Goal: Navigation & Orientation: Find specific page/section

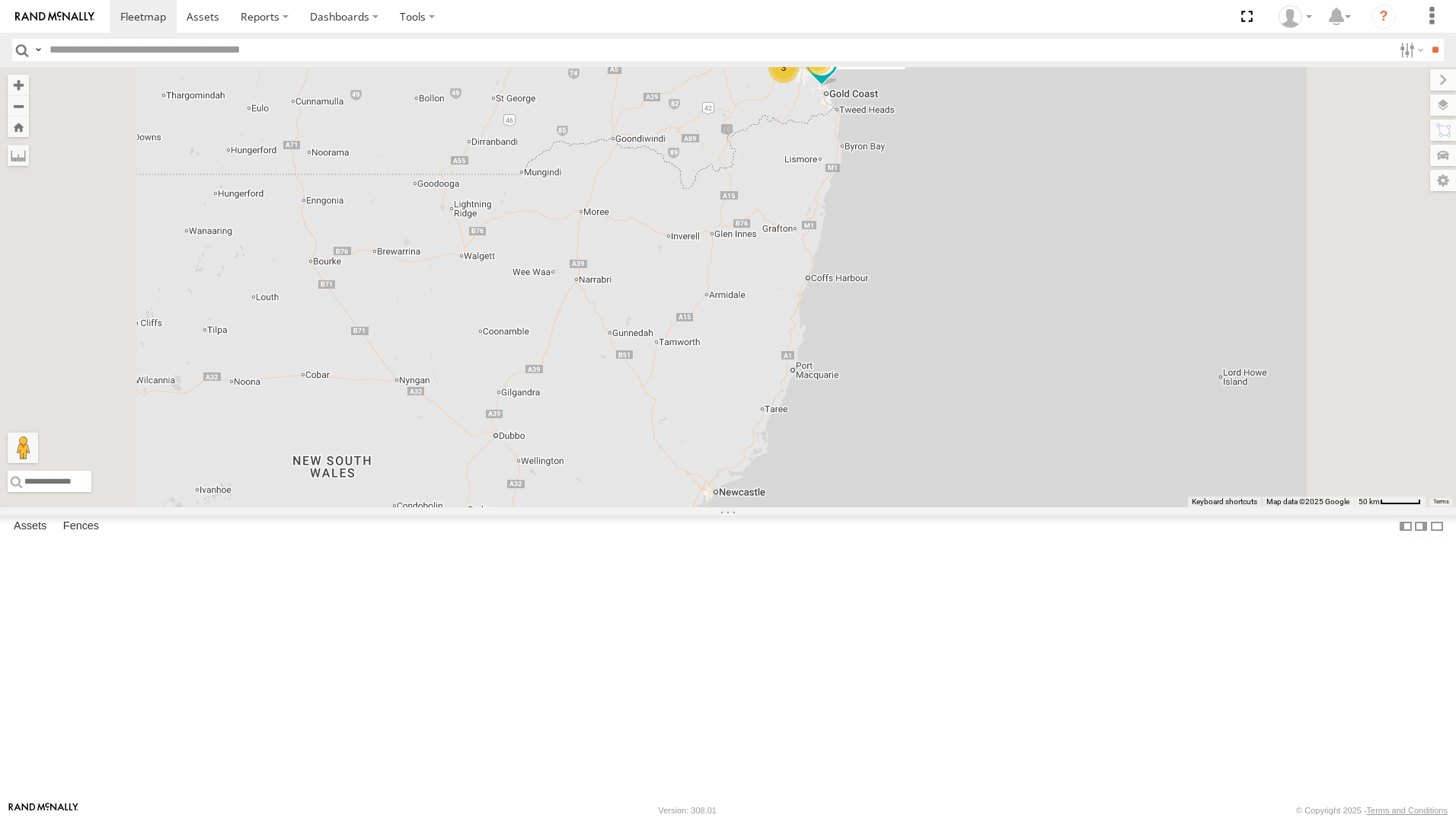
drag, startPoint x: 134, startPoint y: 190, endPoint x: 175, endPoint y: 208, distance: 44.8
click at [0, 0] on div "All Assets" at bounding box center [0, 0] width 0 height 0
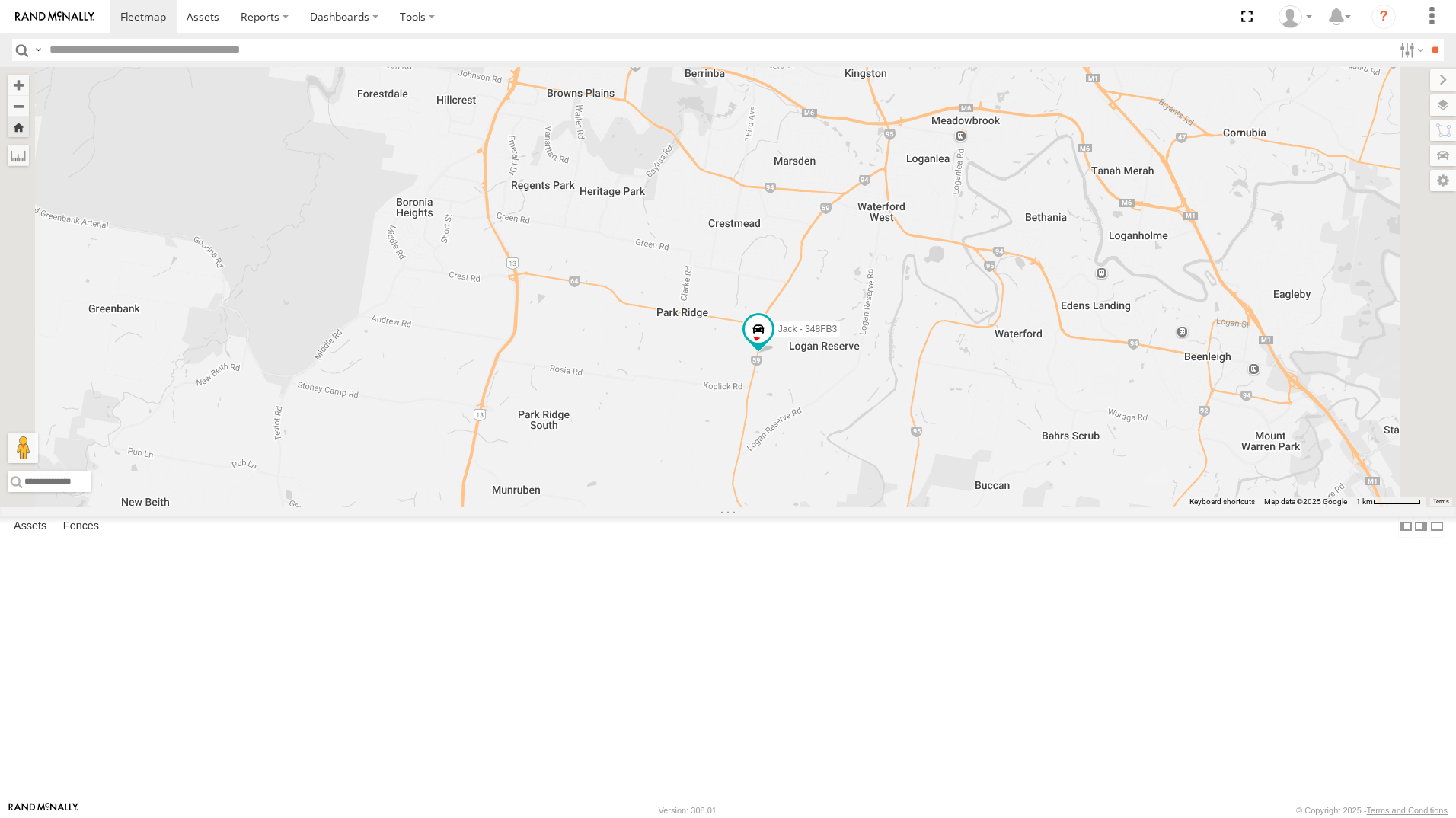
drag, startPoint x: 994, startPoint y: 542, endPoint x: 983, endPoint y: 532, distance: 14.9
click at [992, 507] on div "Jack - 348FB3" at bounding box center [728, 287] width 1456 height 440
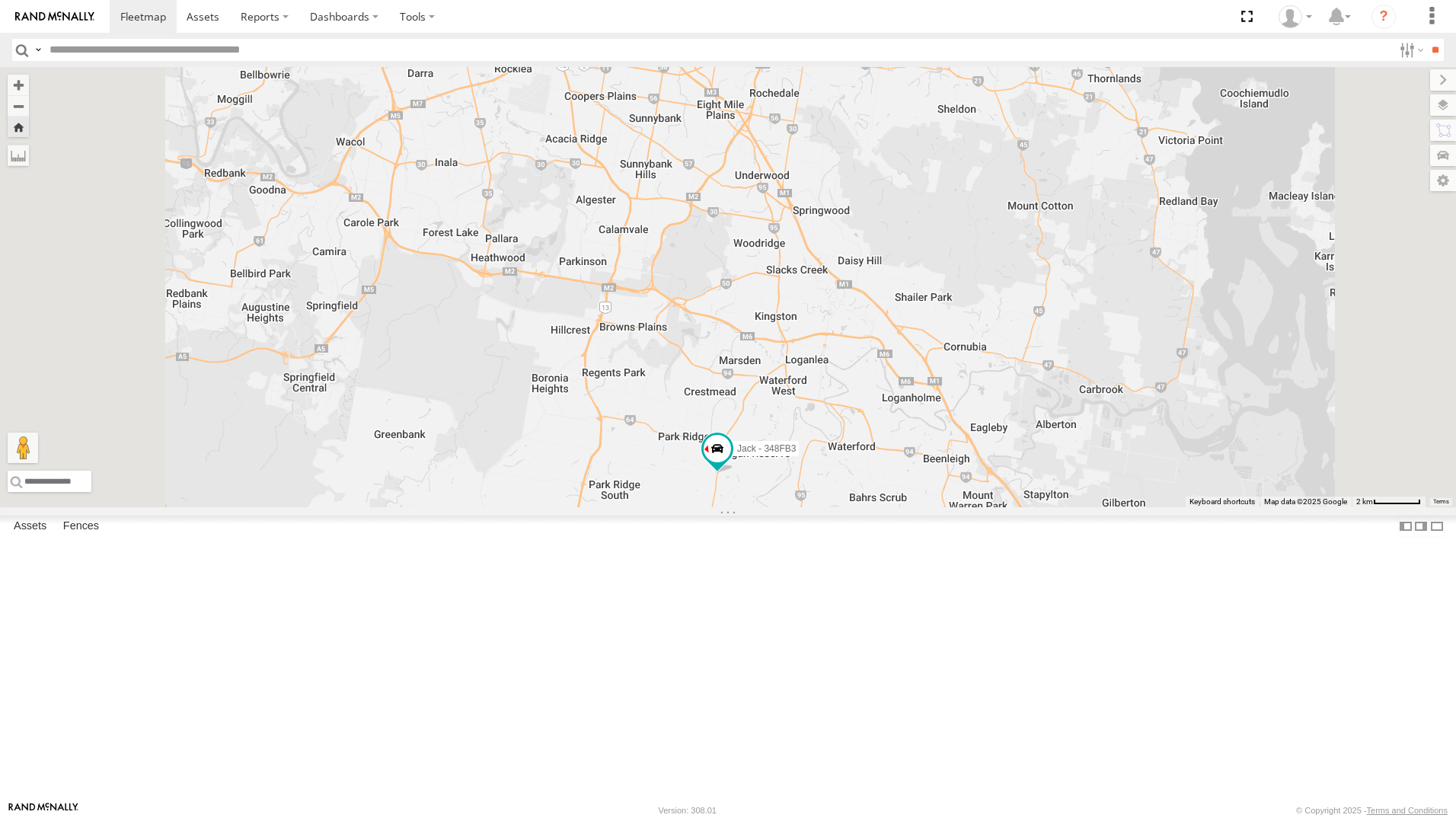
drag, startPoint x: 989, startPoint y: 431, endPoint x: 989, endPoint y: 492, distance: 61.0
click at [989, 492] on div "Jack - 348FB3" at bounding box center [728, 287] width 1456 height 440
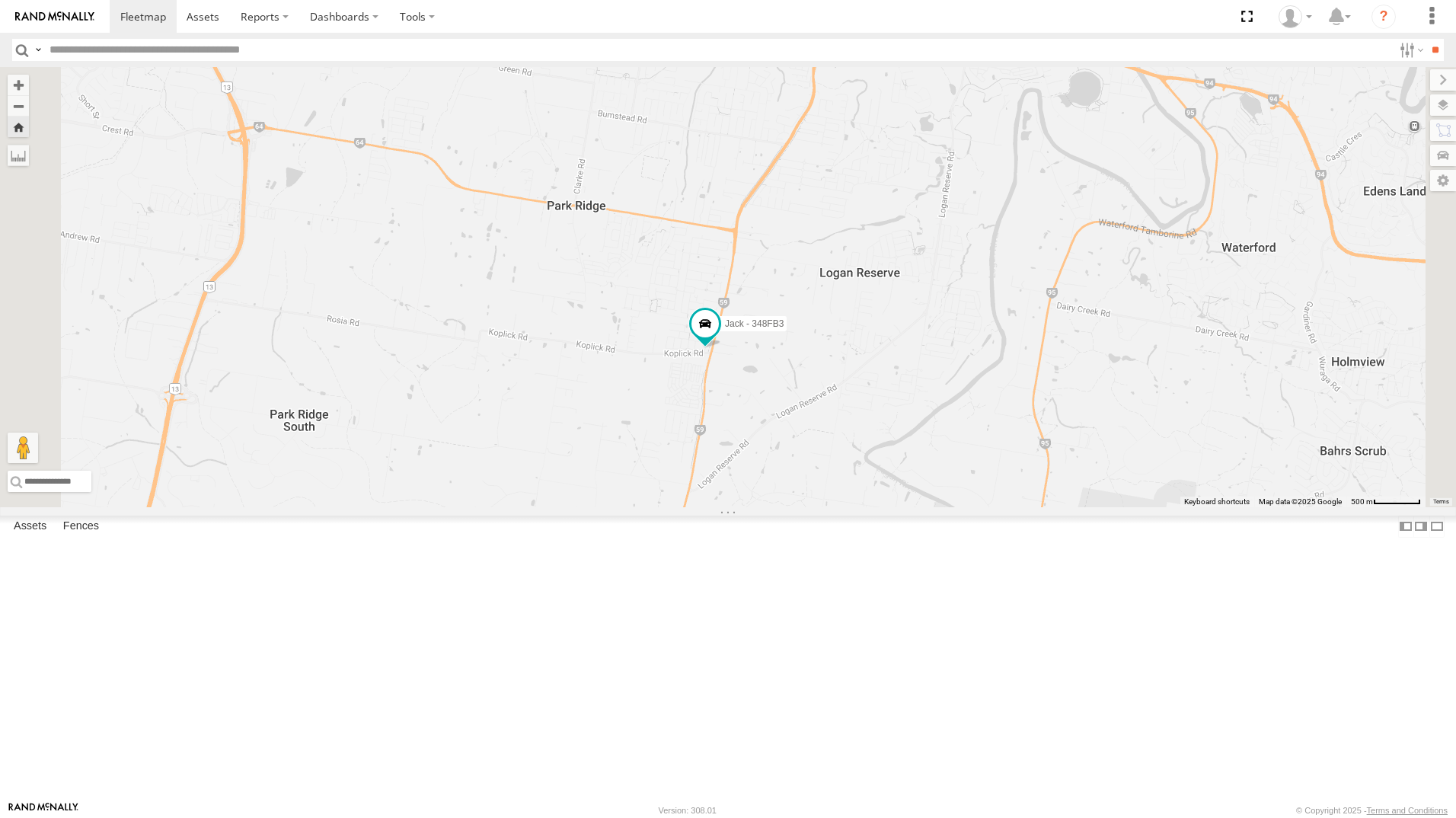
click at [0, 0] on div "[PERSON_NAME]" at bounding box center [0, 0] width 0 height 0
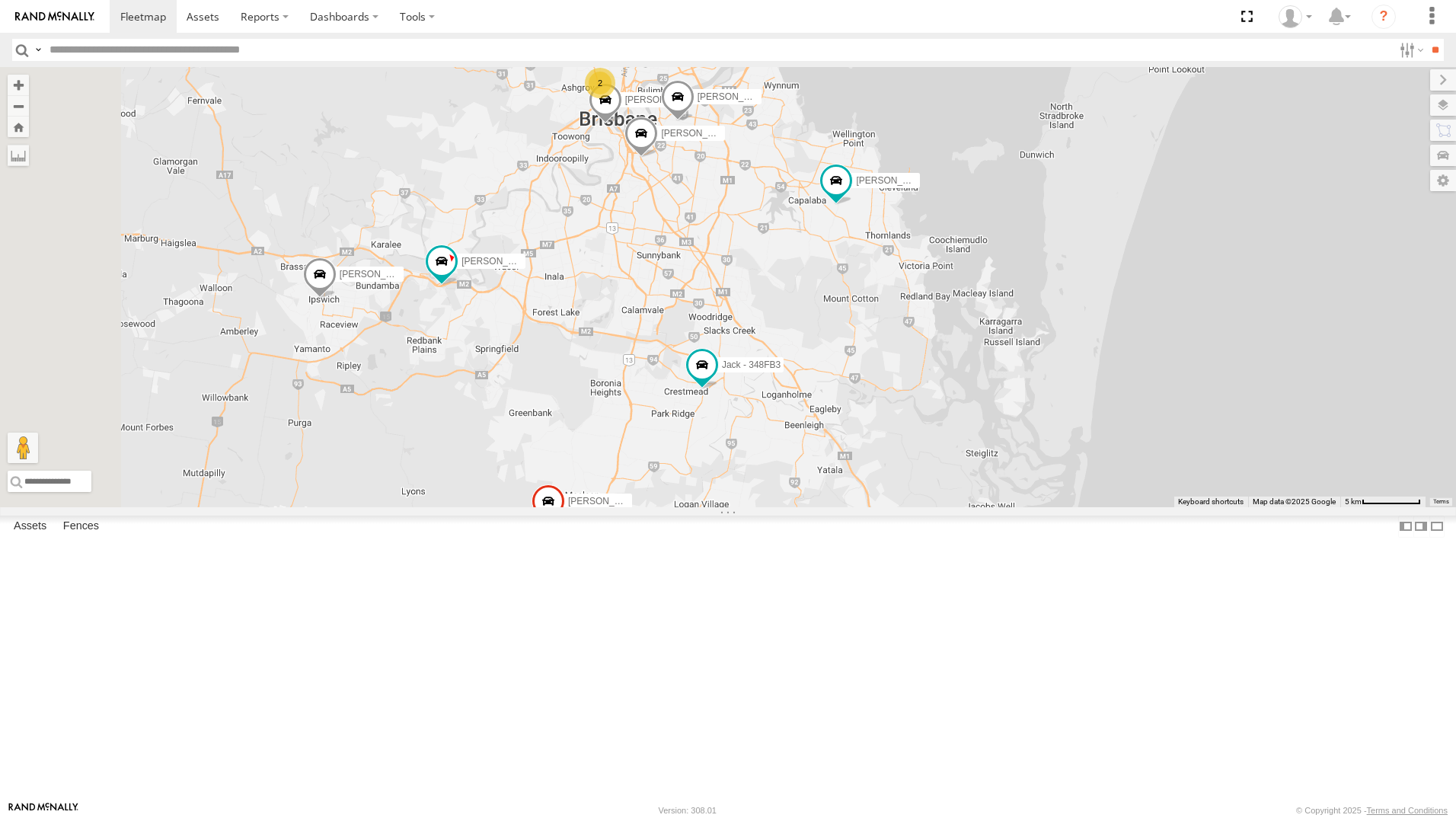
drag, startPoint x: 1017, startPoint y: 559, endPoint x: 972, endPoint y: 480, distance: 90.9
click at [972, 480] on div "[PERSON_NAME] - 347FB3 [PERSON_NAME] 019IP4 - Hilux [PERSON_NAME] - 571IW2 [PER…" at bounding box center [728, 287] width 1456 height 440
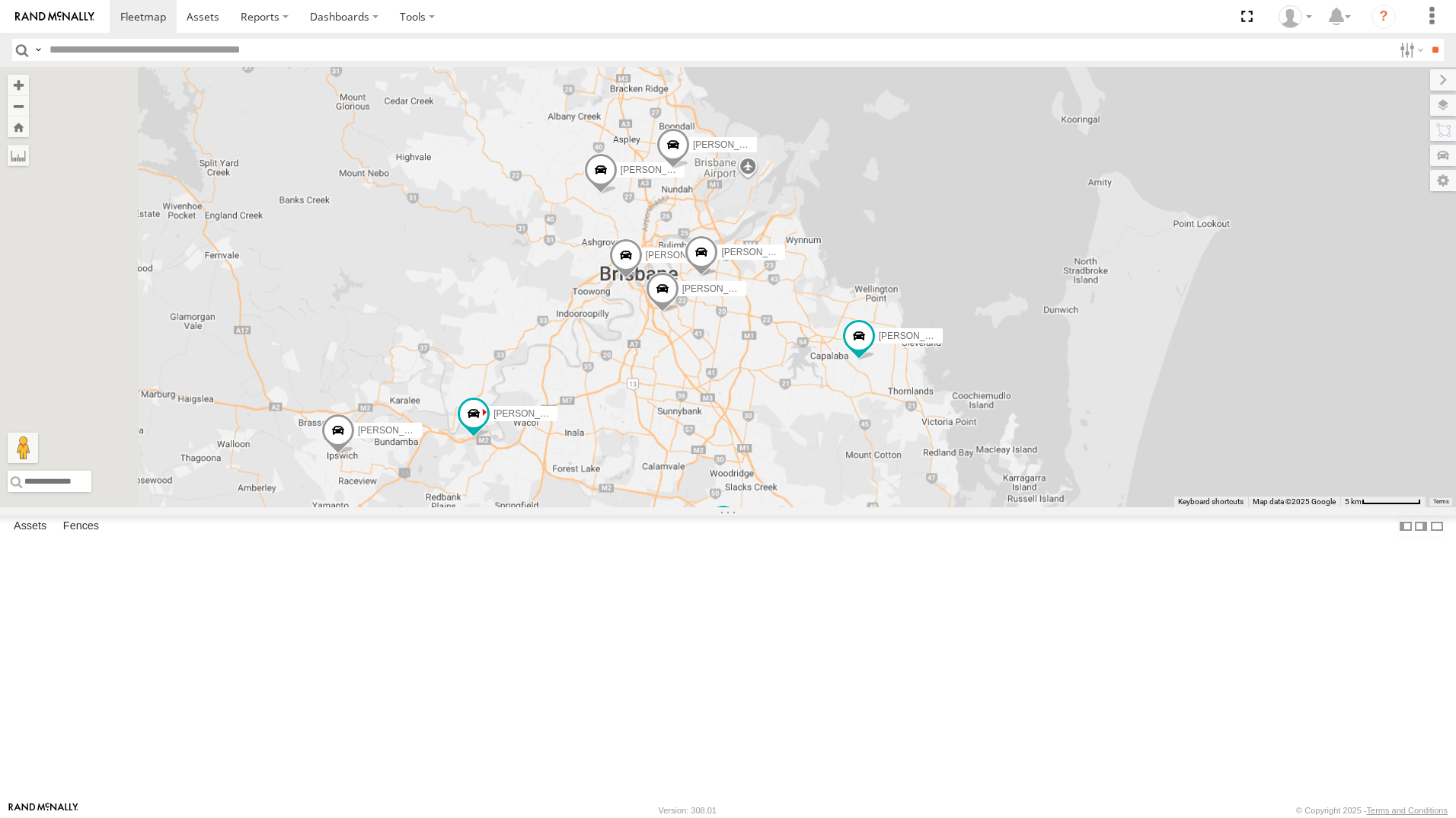
drag, startPoint x: 805, startPoint y: 287, endPoint x: 859, endPoint y: 463, distance: 184.1
click at [861, 473] on div "[PERSON_NAME] - 347FB3 [PERSON_NAME] 019IP4 - Hilux [PERSON_NAME] - 571IW2 [PER…" at bounding box center [728, 287] width 1456 height 440
click at [0, 0] on div "All Assets" at bounding box center [0, 0] width 0 height 0
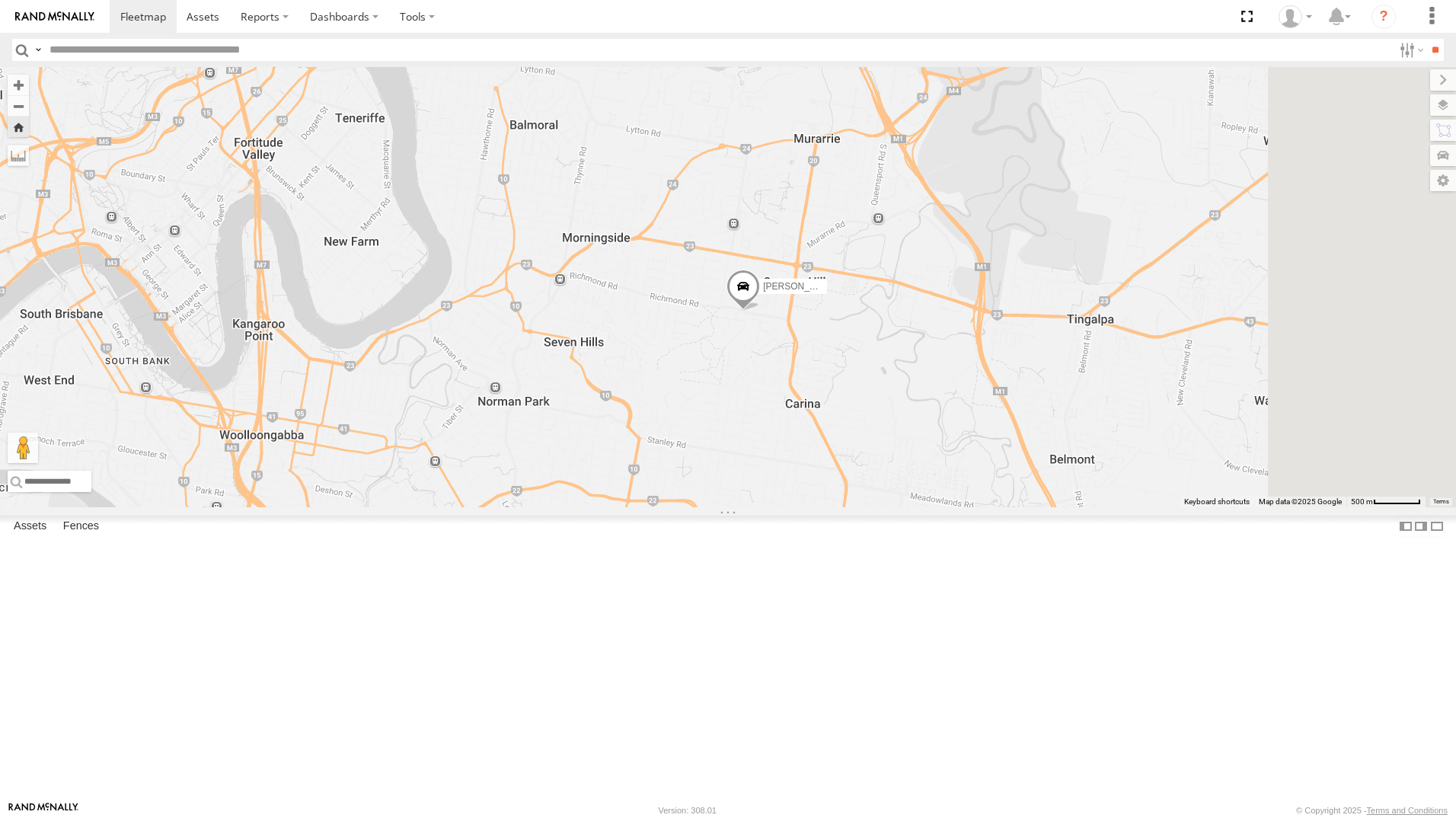
drag, startPoint x: 1207, startPoint y: 366, endPoint x: 867, endPoint y: 445, distance: 349.1
click at [867, 445] on div "[PERSON_NAME]" at bounding box center [728, 287] width 1456 height 440
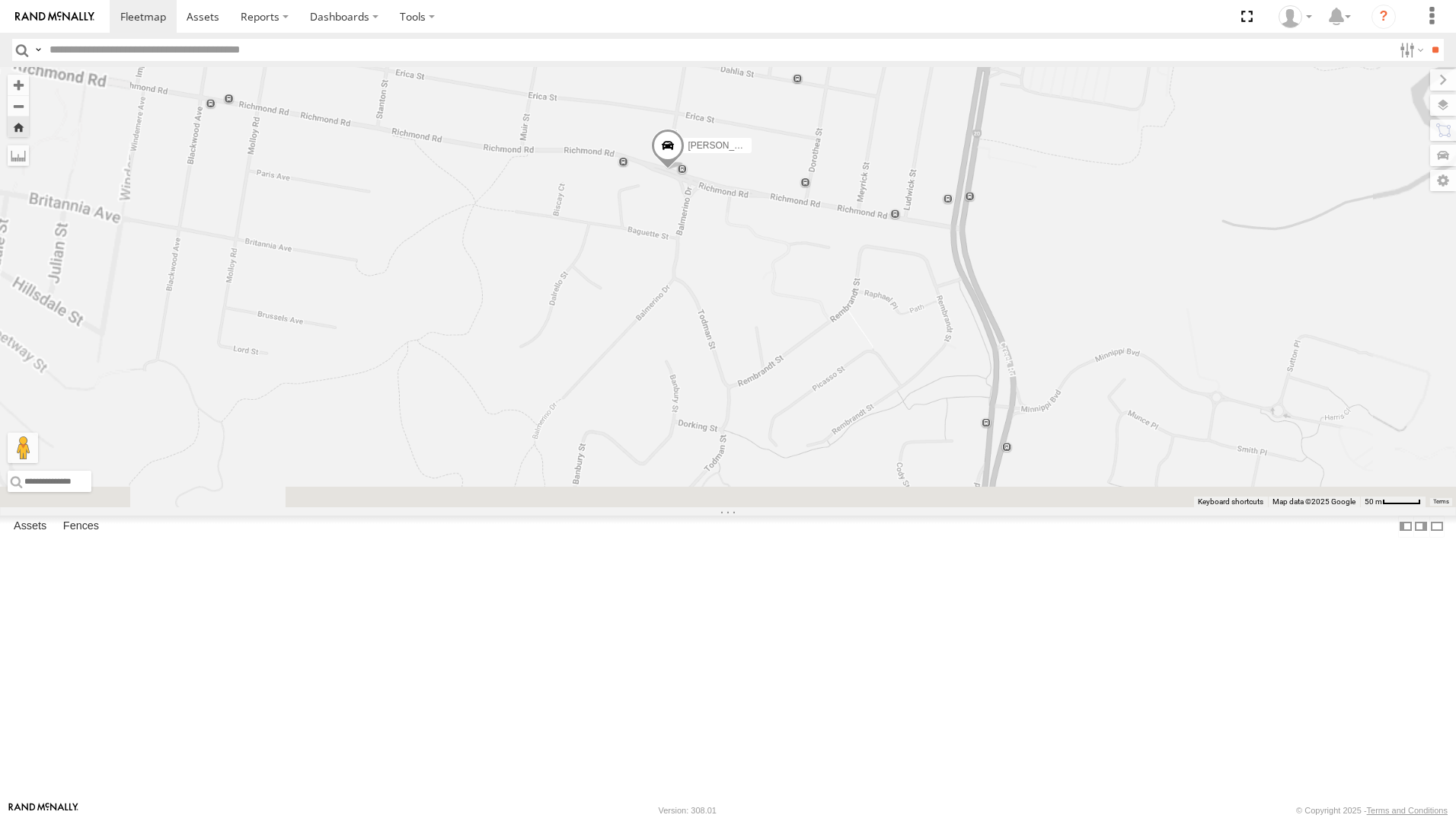
drag, startPoint x: 978, startPoint y: 537, endPoint x: 1010, endPoint y: 243, distance: 295.7
click at [1009, 245] on div "[PERSON_NAME]" at bounding box center [728, 287] width 1456 height 440
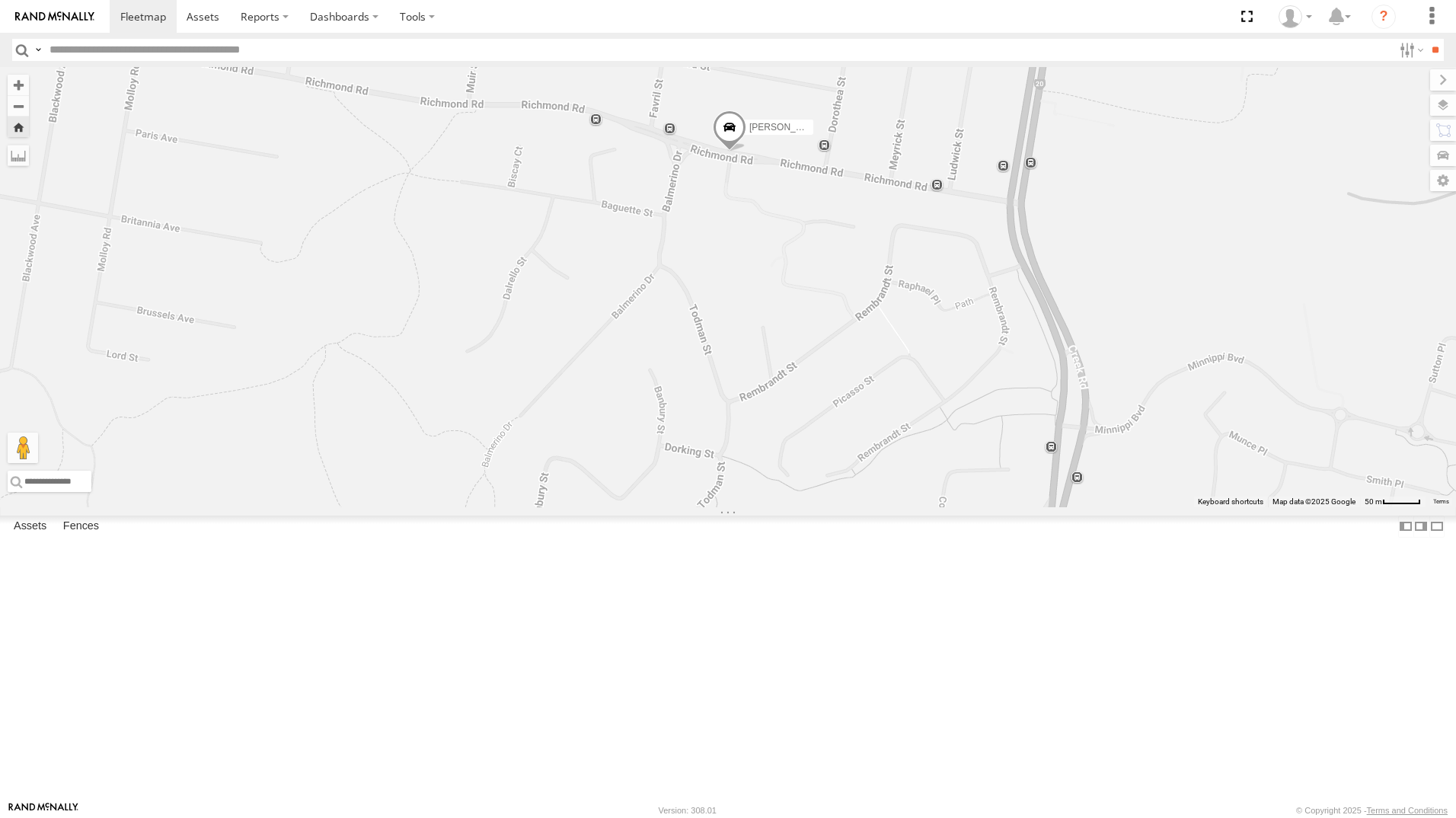
click at [1422, 377] on div "[PERSON_NAME]" at bounding box center [728, 287] width 1456 height 440
